Goal: Transaction & Acquisition: Obtain resource

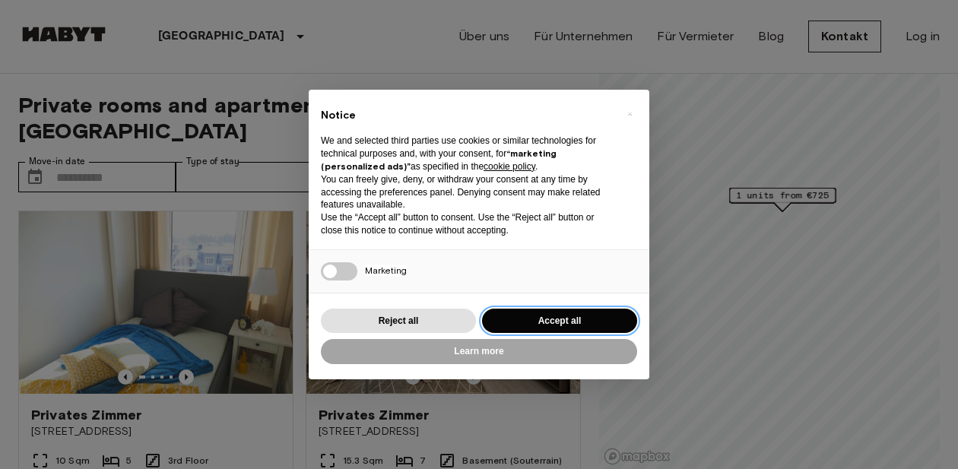
click at [540, 321] on button "Accept all" at bounding box center [559, 321] width 155 height 25
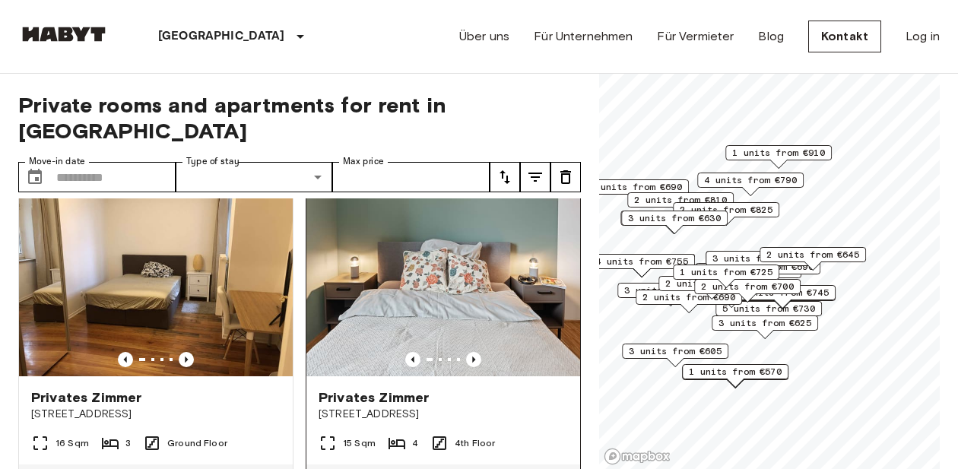
scroll to position [693, 0]
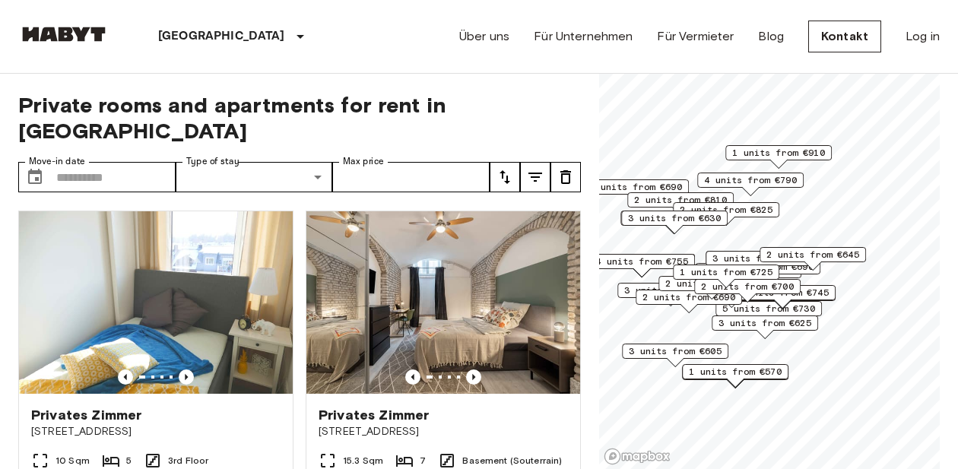
click at [534, 168] on icon "tune" at bounding box center [535, 177] width 18 height 18
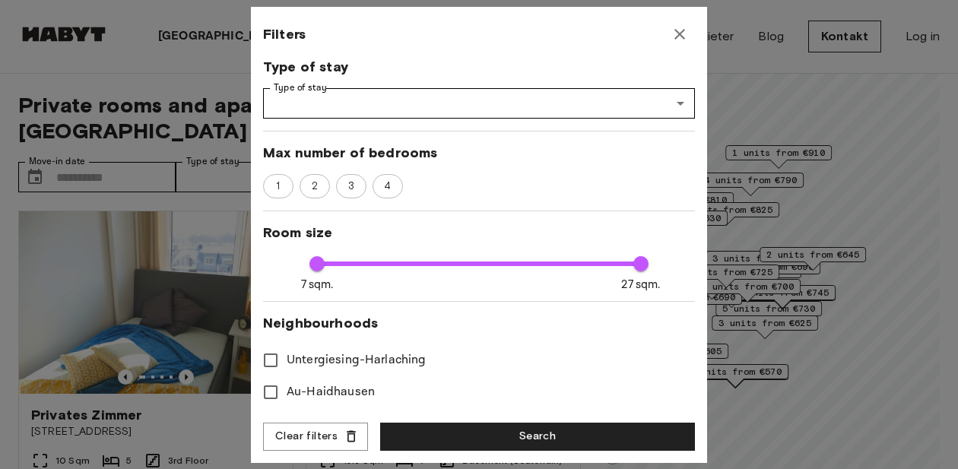
scroll to position [179, 0]
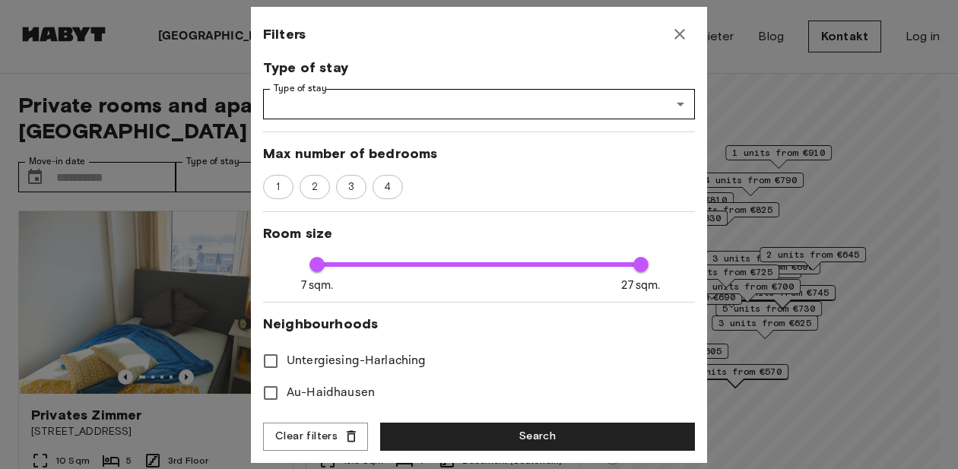
click at [122, 272] on div at bounding box center [479, 234] width 958 height 469
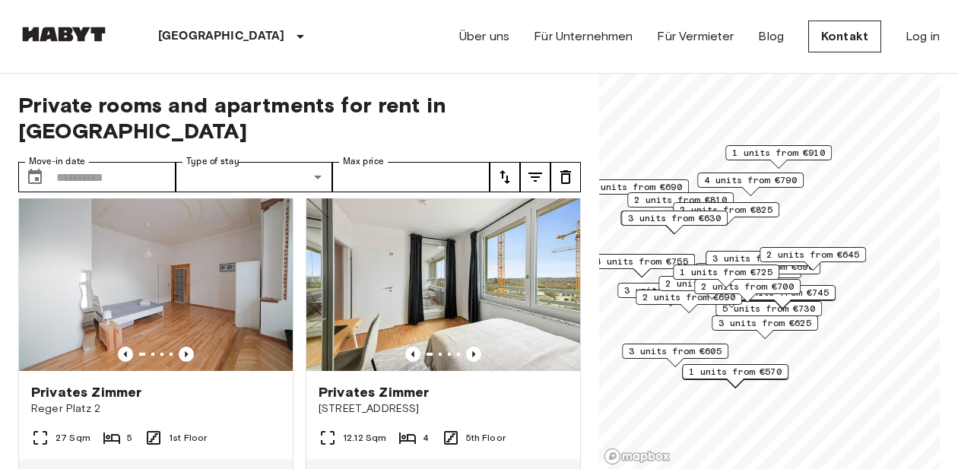
scroll to position [2042, 0]
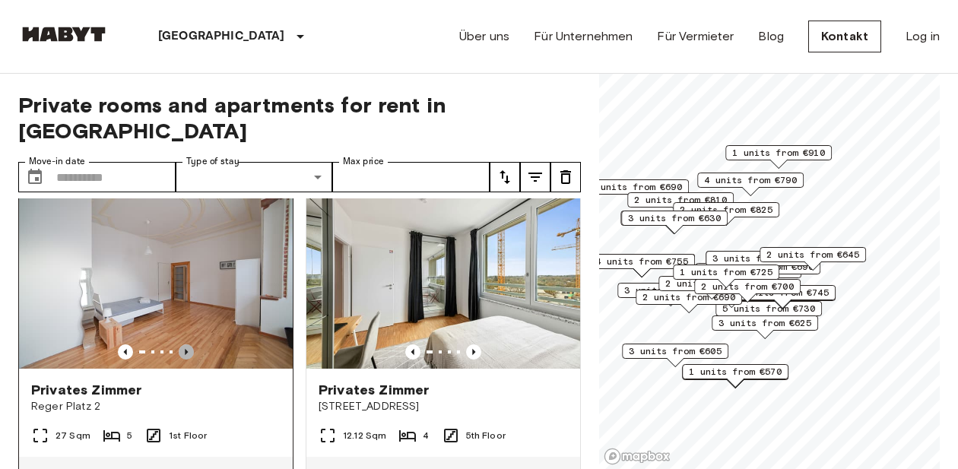
click at [180, 344] on icon "Previous image" at bounding box center [186, 351] width 15 height 15
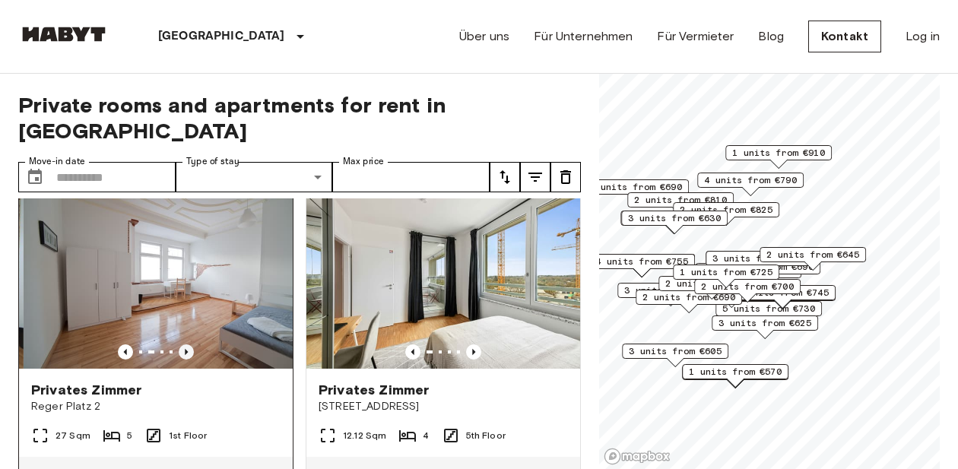
click at [180, 344] on icon "Previous image" at bounding box center [186, 351] width 15 height 15
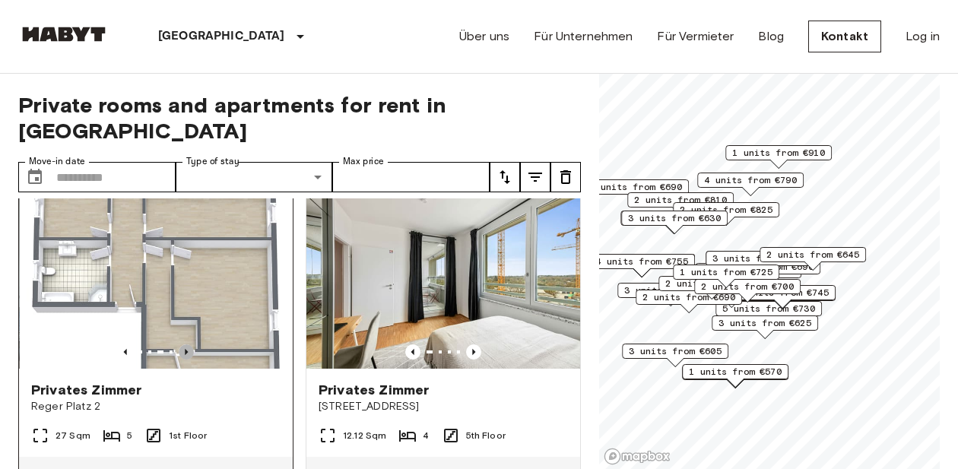
click at [180, 344] on icon "Previous image" at bounding box center [186, 351] width 15 height 15
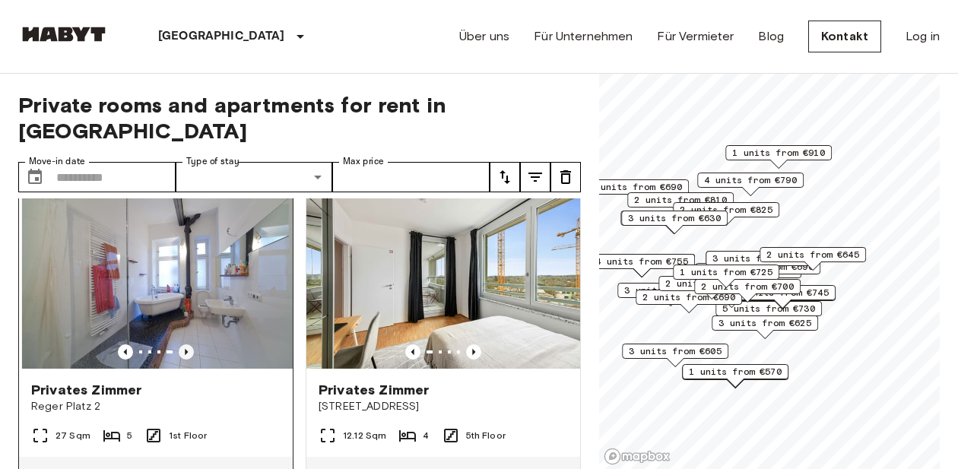
click at [180, 344] on icon "Previous image" at bounding box center [186, 351] width 15 height 15
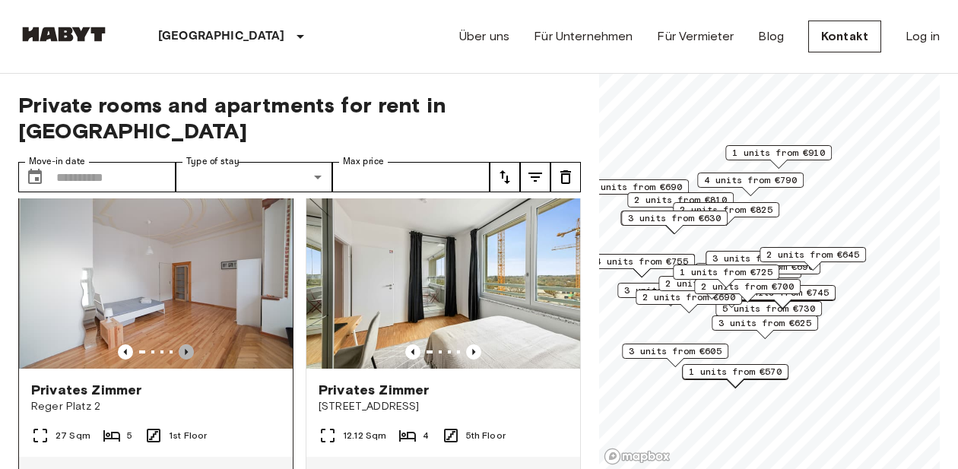
click at [180, 344] on icon "Previous image" at bounding box center [186, 351] width 15 height 15
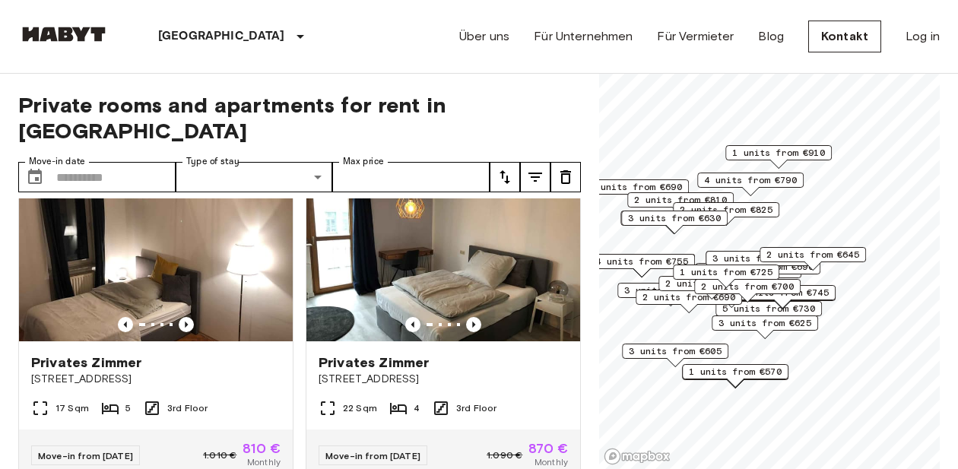
scroll to position [6777, 0]
